Goal: Find contact information: Find contact information

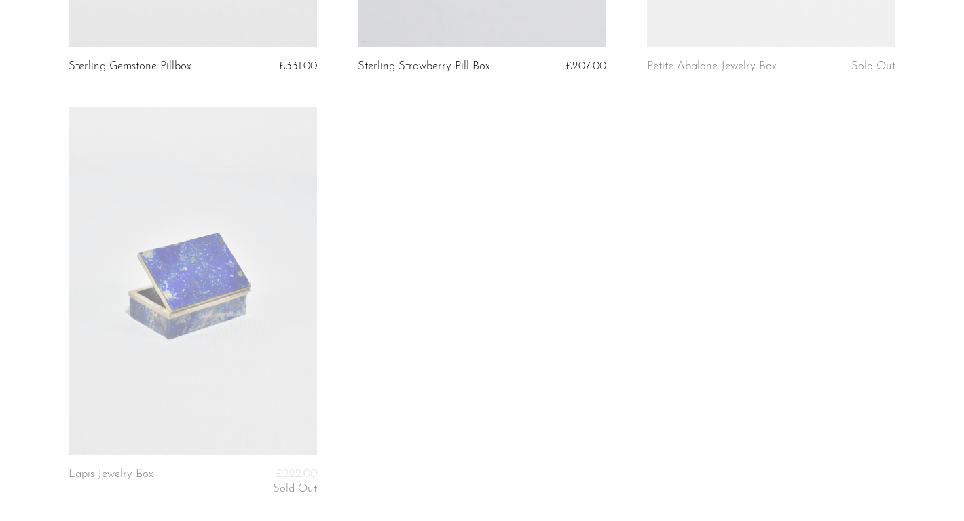
scroll to position [834, 0]
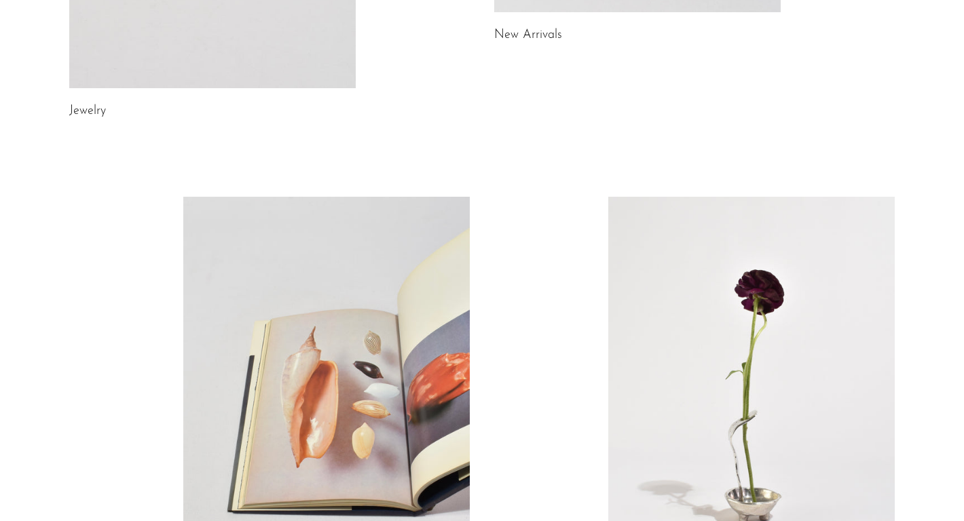
scroll to position [798, 0]
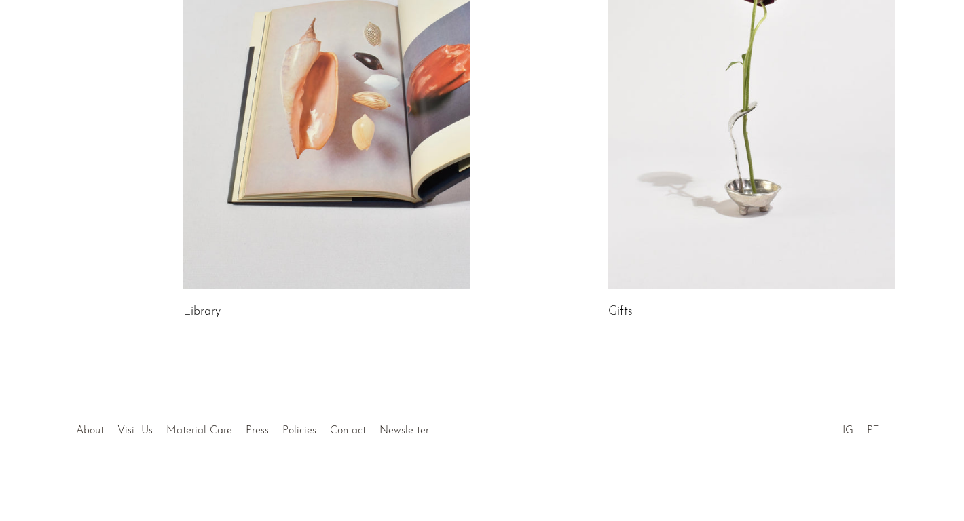
click at [98, 434] on link "About" at bounding box center [90, 431] width 28 height 11
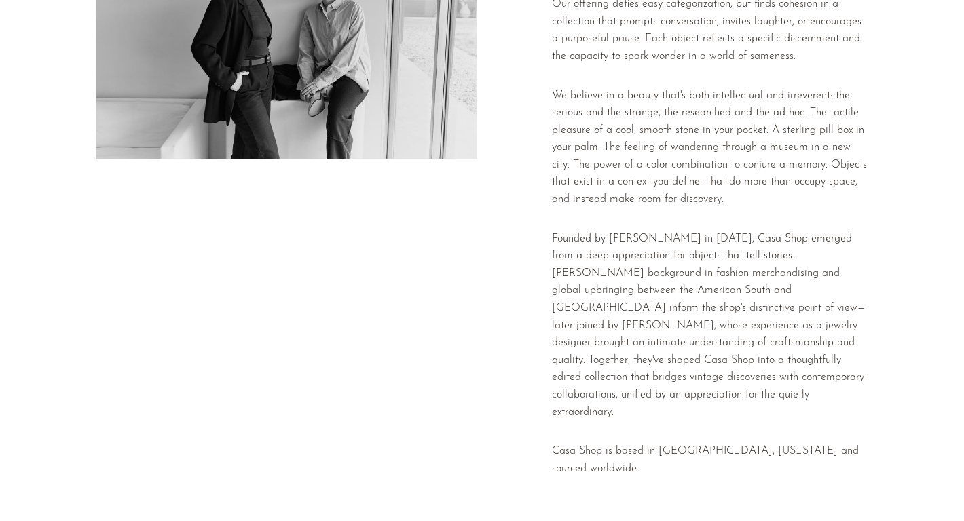
scroll to position [243, 0]
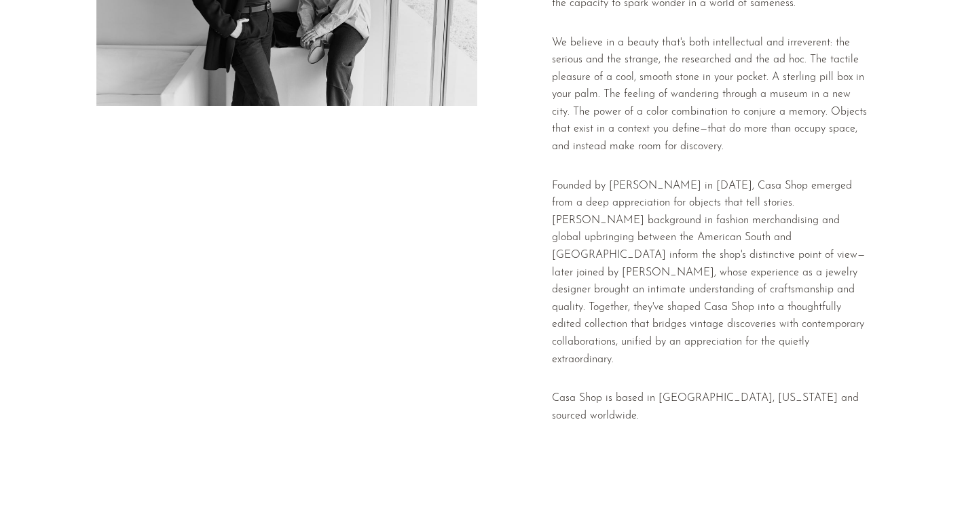
click at [719, 390] on p "Casa Shop is based in [GEOGRAPHIC_DATA], [US_STATE] and sourced worldwide." at bounding box center [710, 407] width 316 height 35
copy p "[US_STATE]"
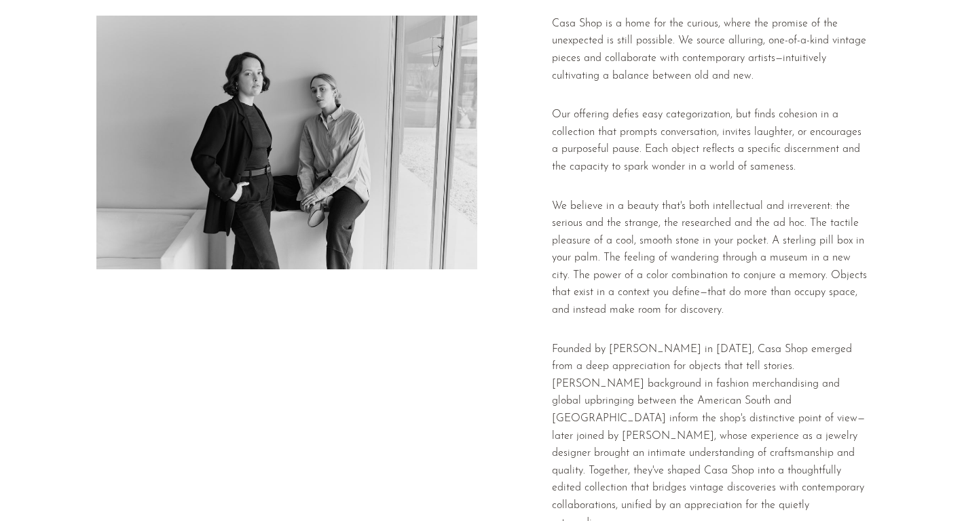
scroll to position [317, 0]
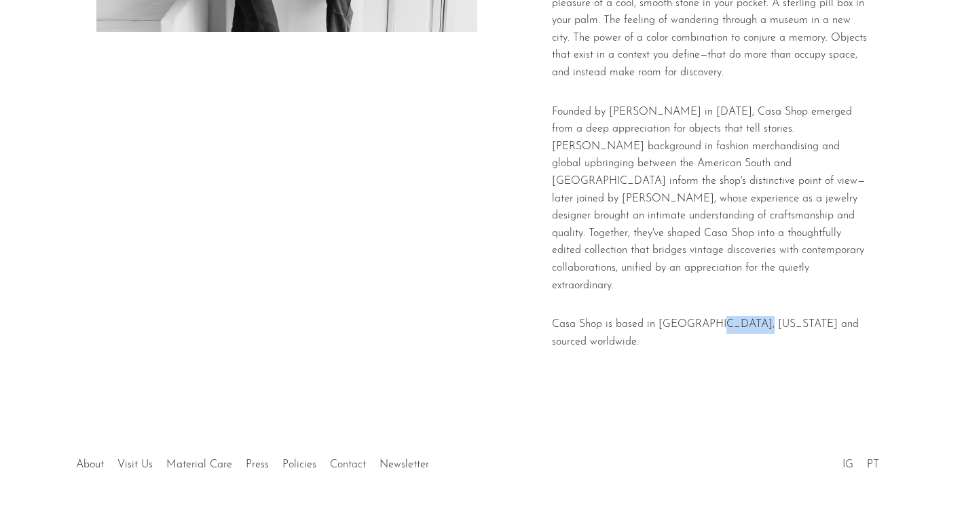
click at [346, 460] on link "Contact" at bounding box center [348, 465] width 36 height 11
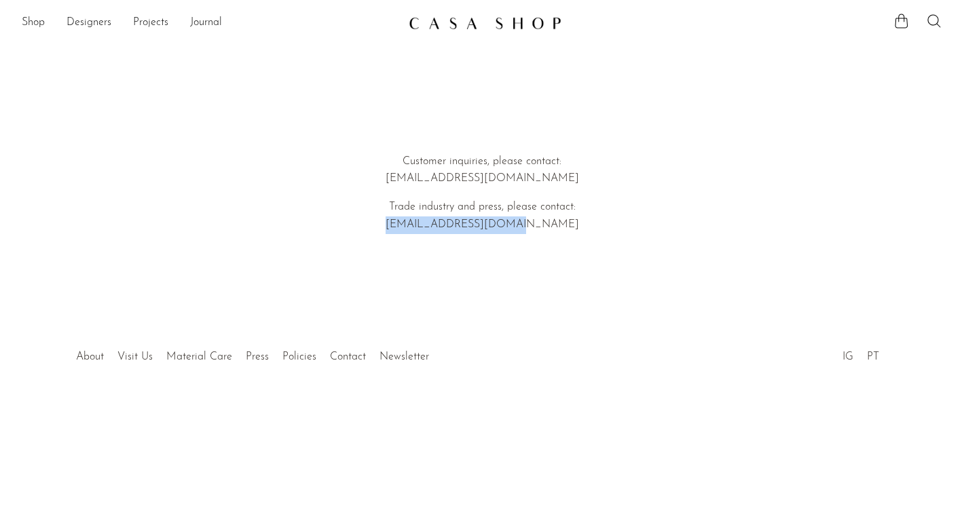
drag, startPoint x: 534, startPoint y: 223, endPoint x: 424, endPoint y: 224, distance: 110.7
click at [424, 224] on p "Trade industry and press, please contact: [EMAIL_ADDRESS][DOMAIN_NAME]" at bounding box center [482, 216] width 388 height 35
copy p "[EMAIL_ADDRESS][DOMAIN_NAME]"
